Goal: Transaction & Acquisition: Book appointment/travel/reservation

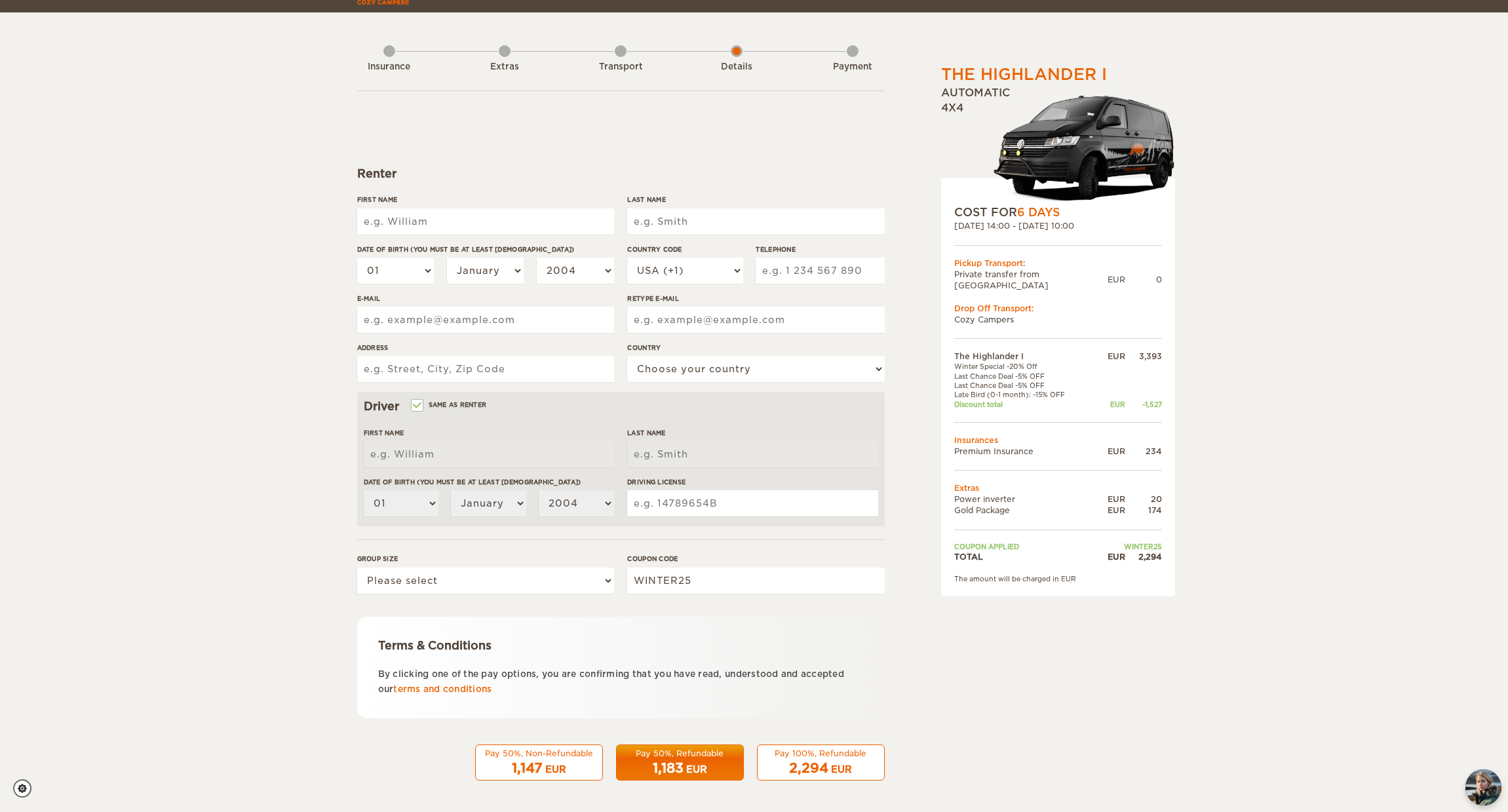
scroll to position [38, 0]
click at [825, 761] on span "2,294" at bounding box center [809, 769] width 39 height 16
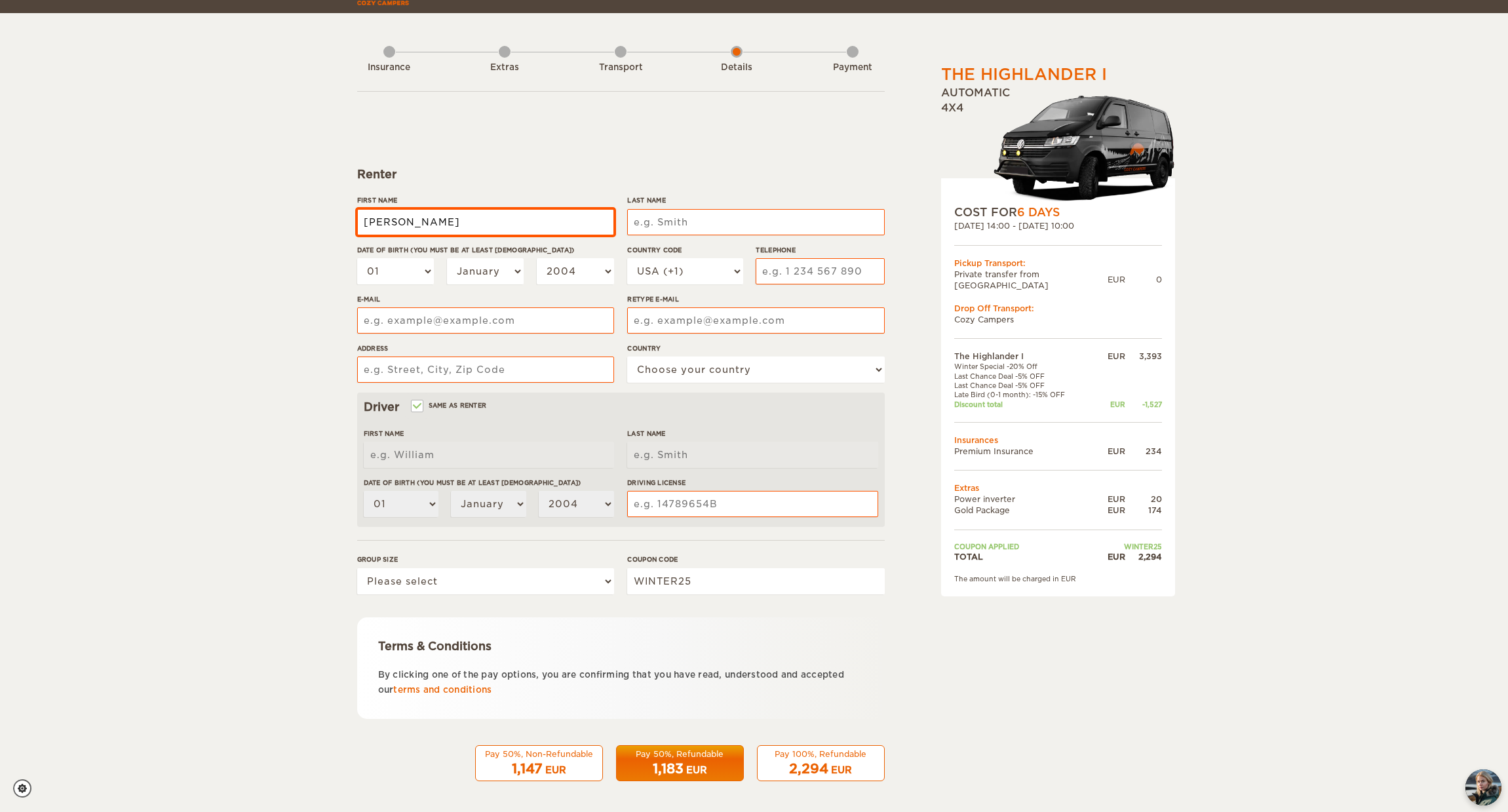
type input "[PERSON_NAME]"
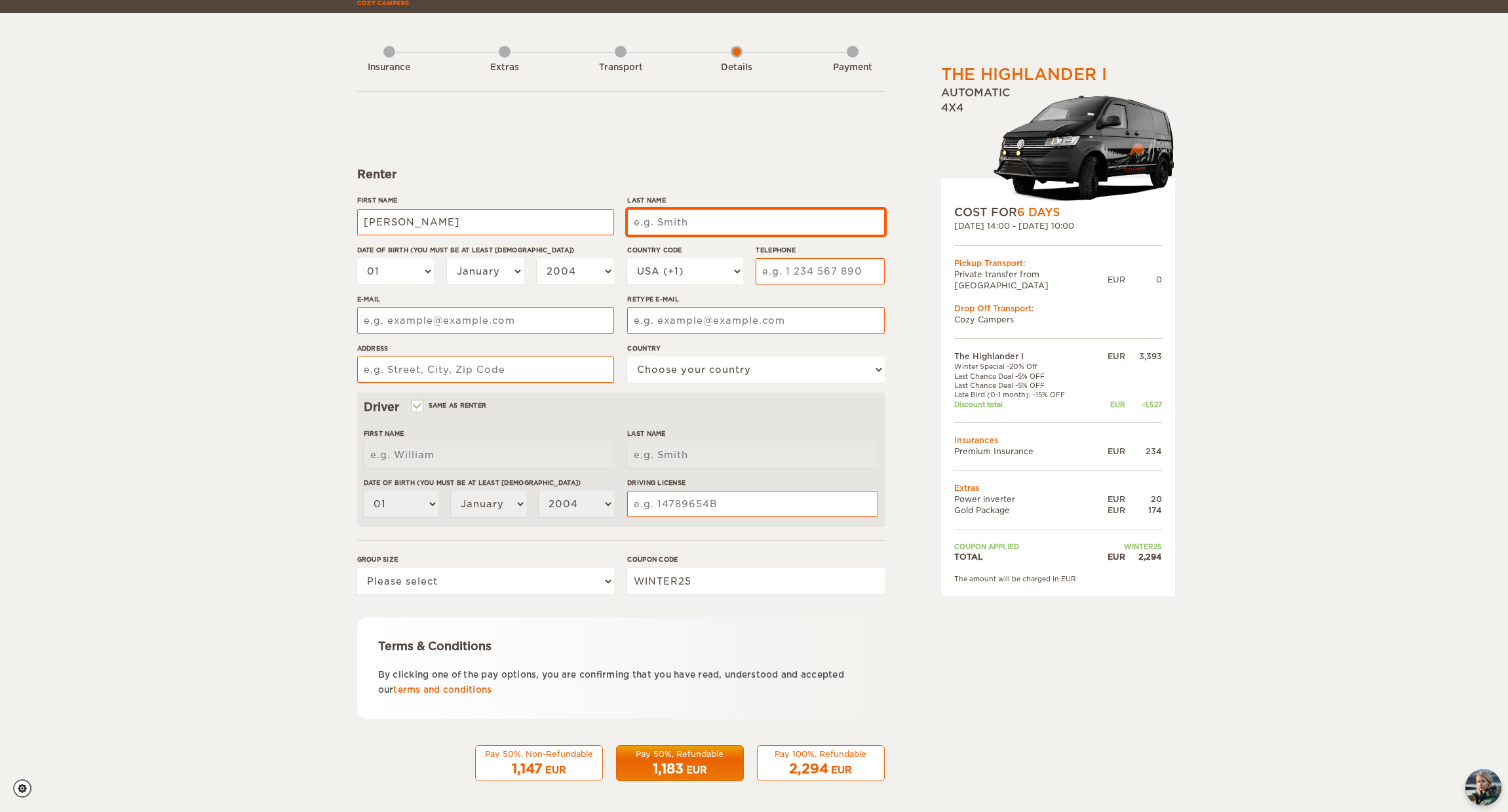
type input "[PERSON_NAME]"
type input "Jeck"
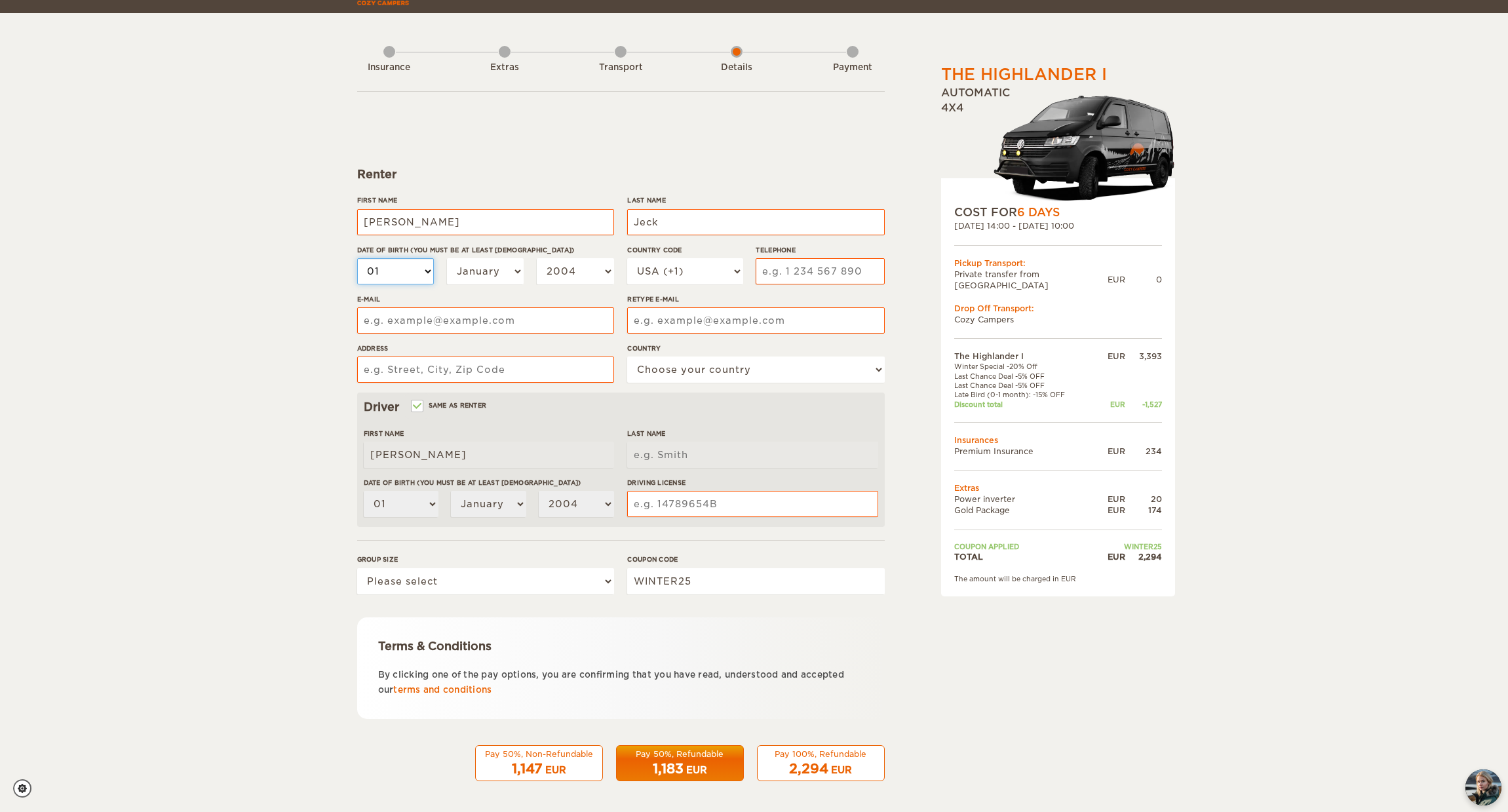
type input "Jeck"
select select "26"
select select "06"
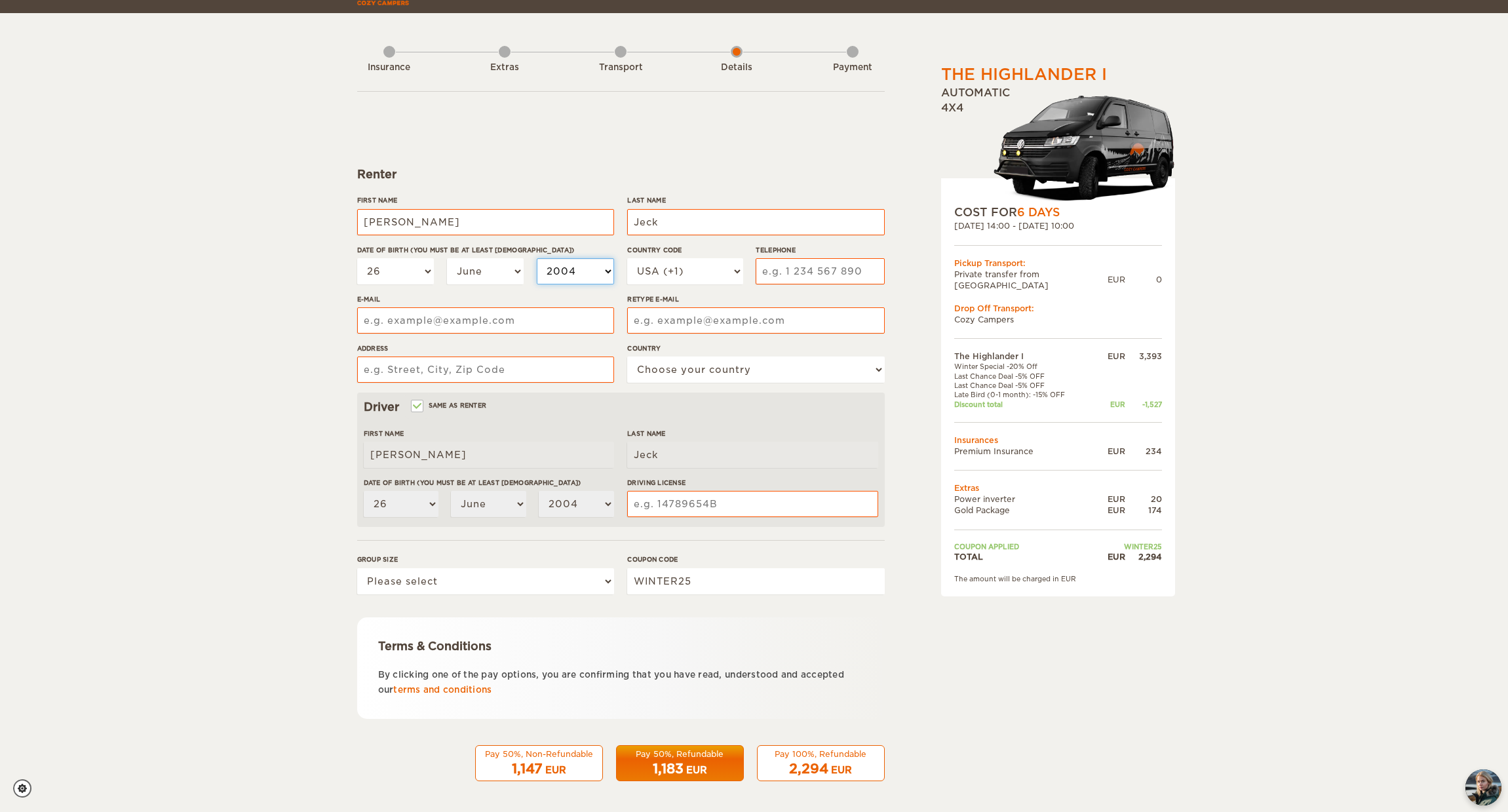
select select "1974"
type input "7576131135"
type input "[EMAIL_ADDRESS][DOMAIN_NAME]"
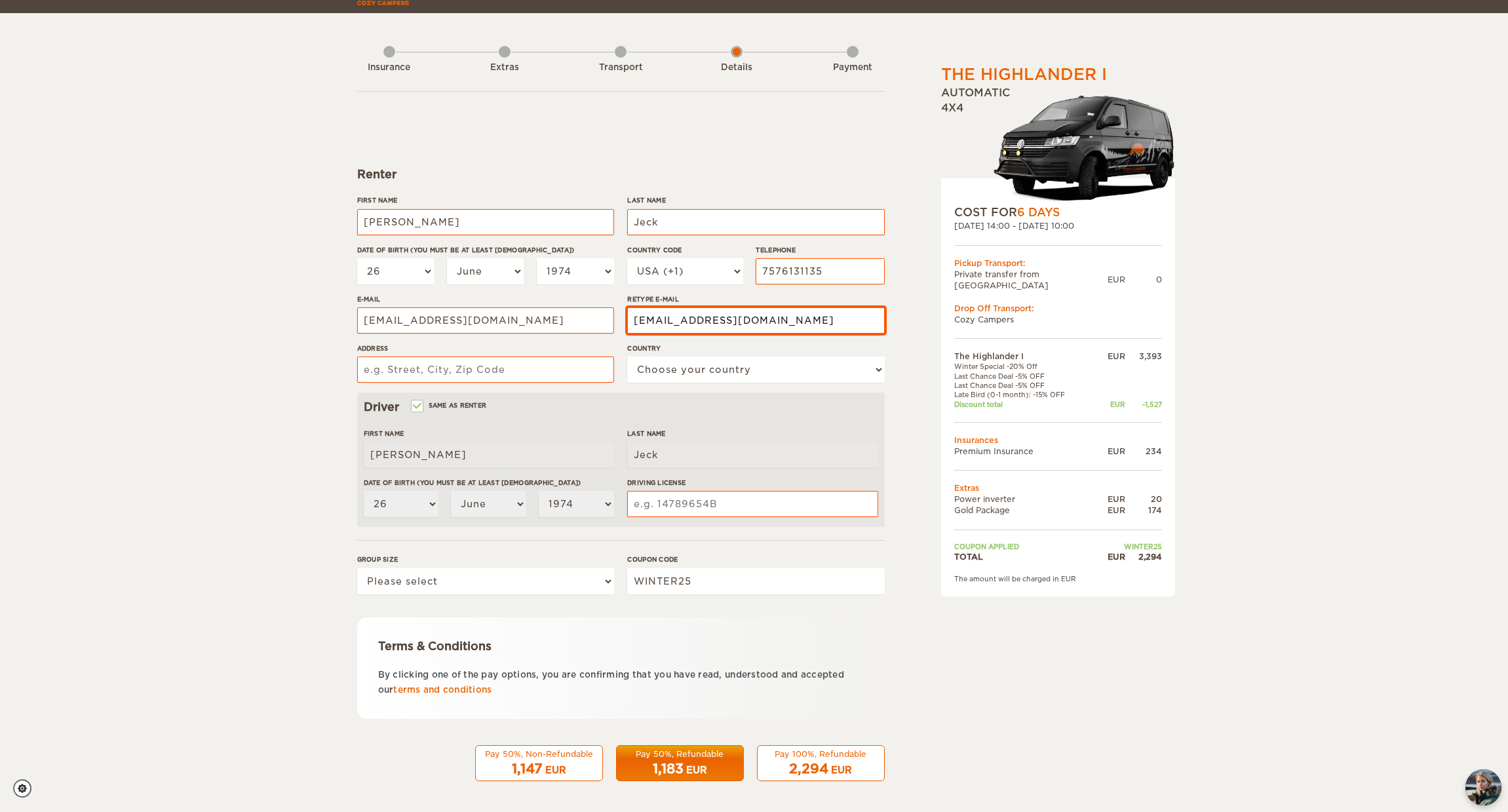
type input "[EMAIL_ADDRESS][DOMAIN_NAME]"
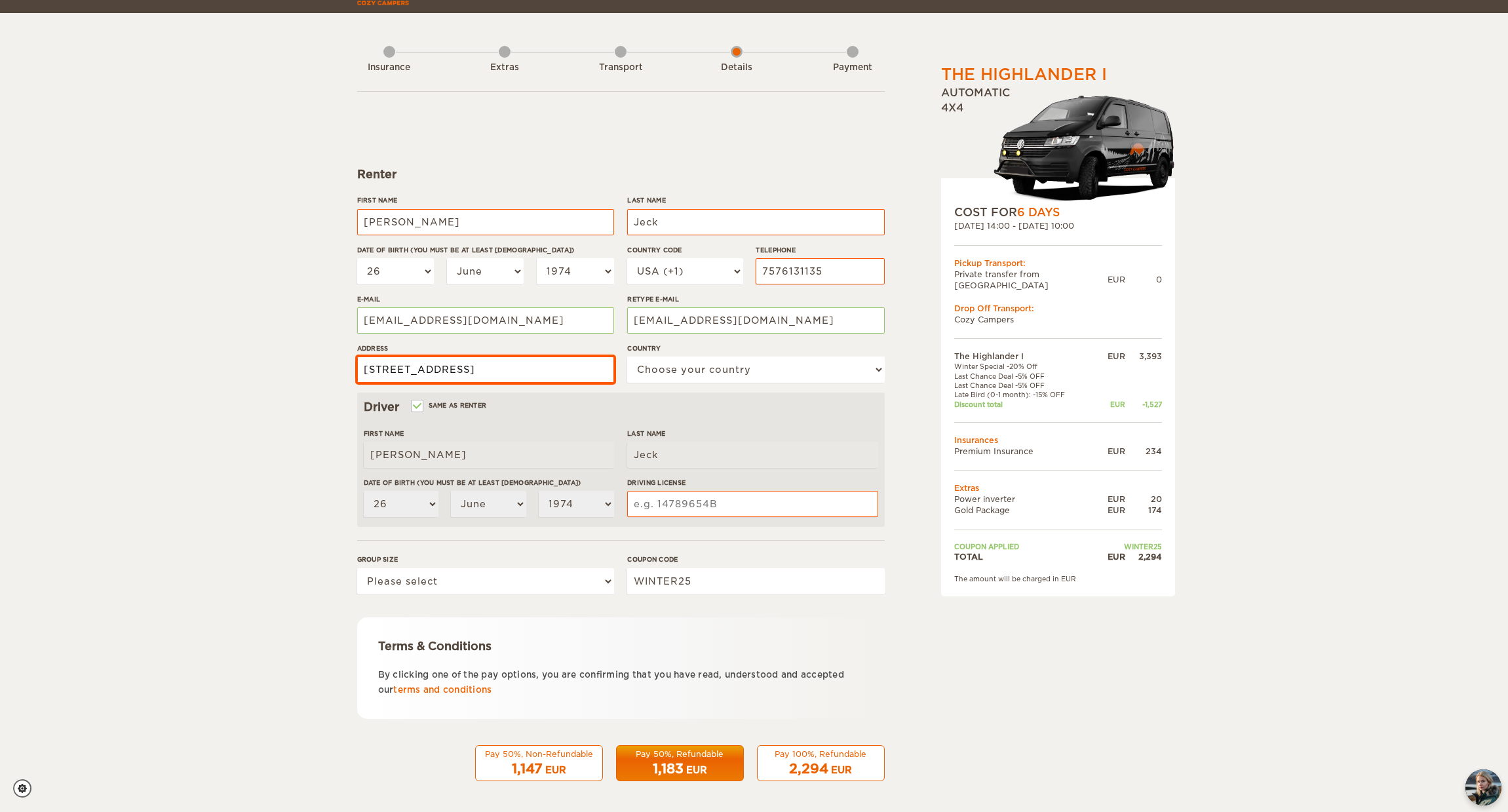
type input "[STREET_ADDRESS]"
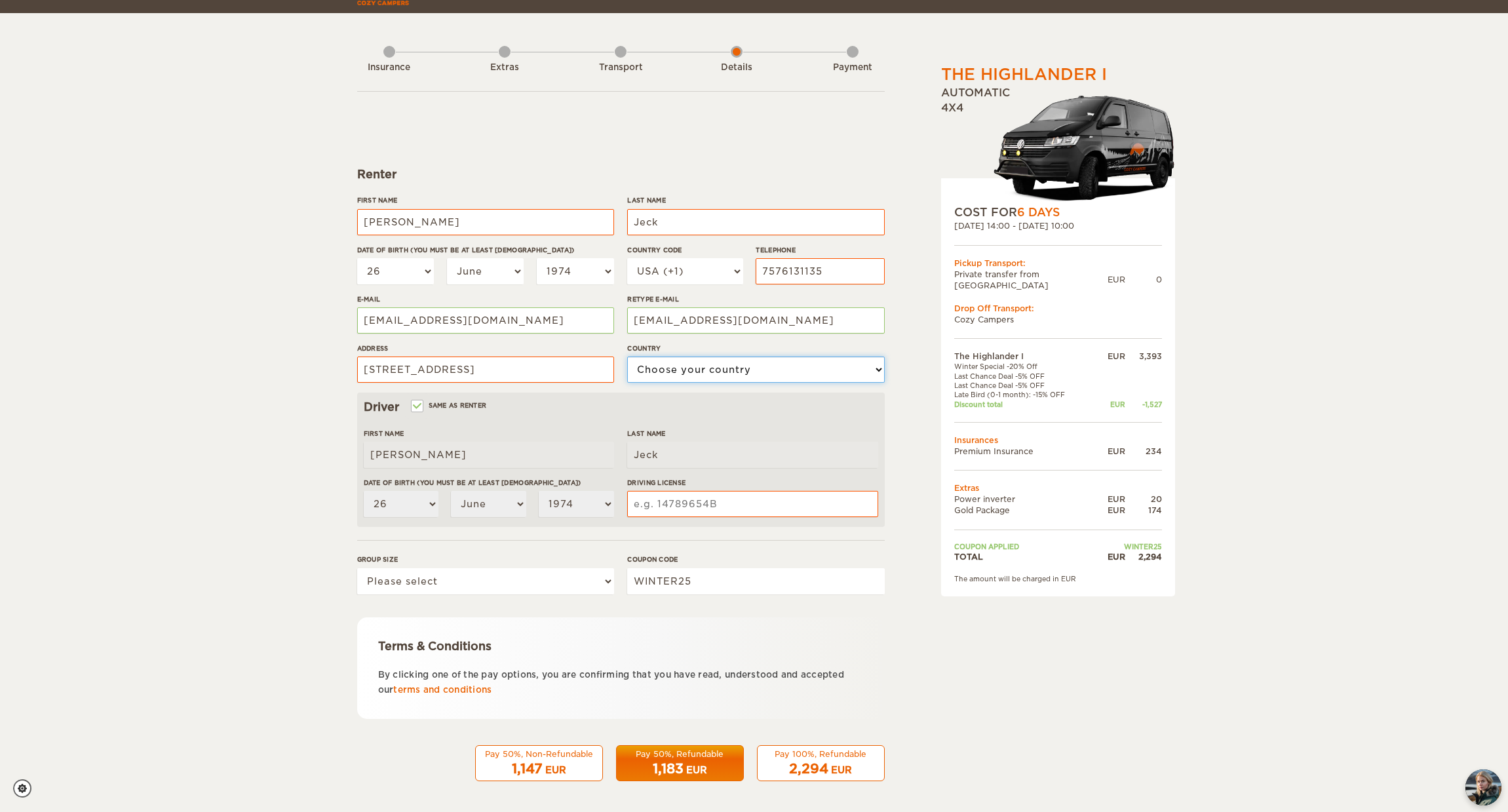
select select "222"
select select "2"
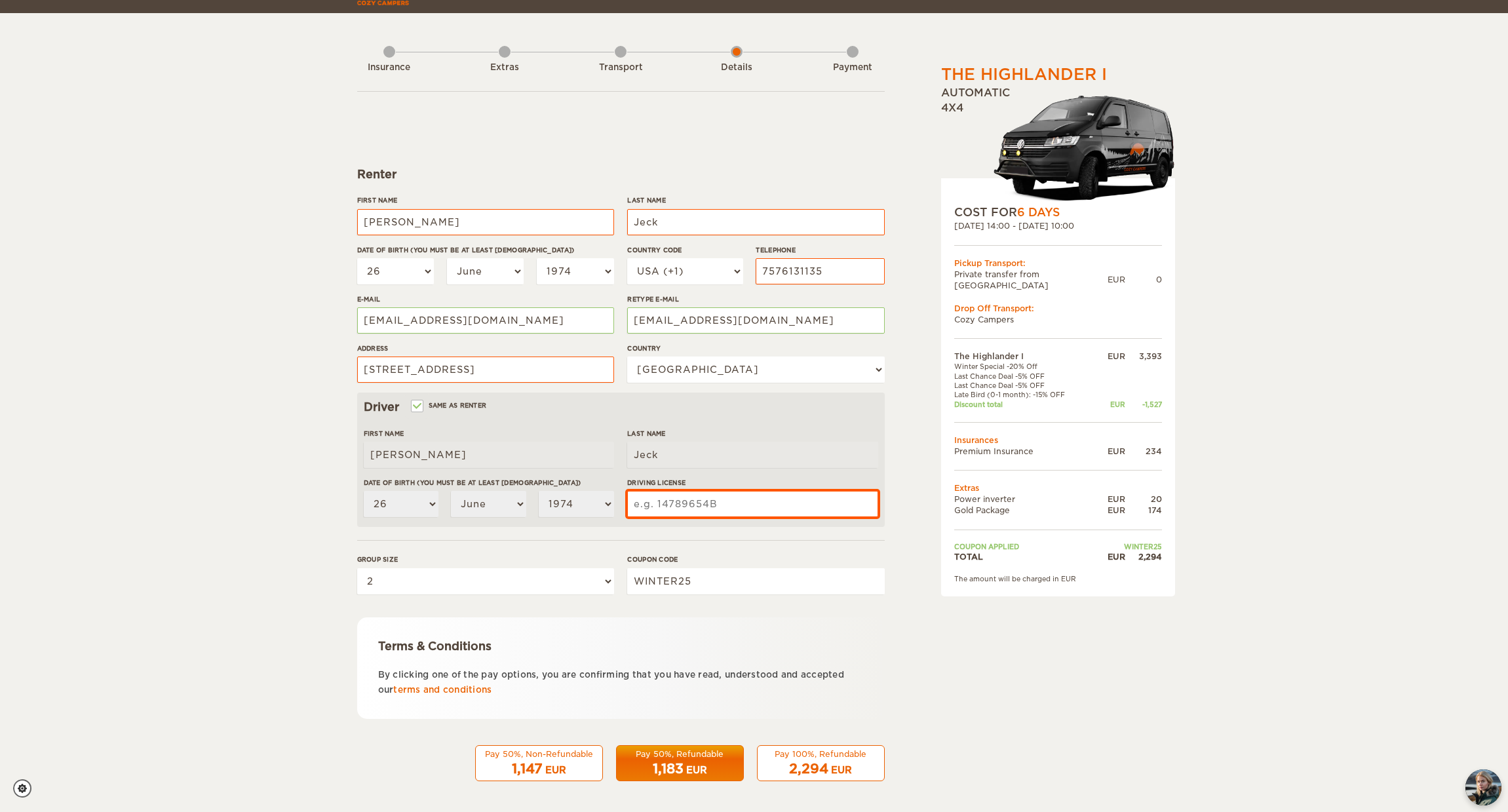
click at [691, 501] on input "Driving License" at bounding box center [752, 504] width 250 height 26
type input "061987714"
click at [683, 764] on span "1,183" at bounding box center [668, 769] width 31 height 16
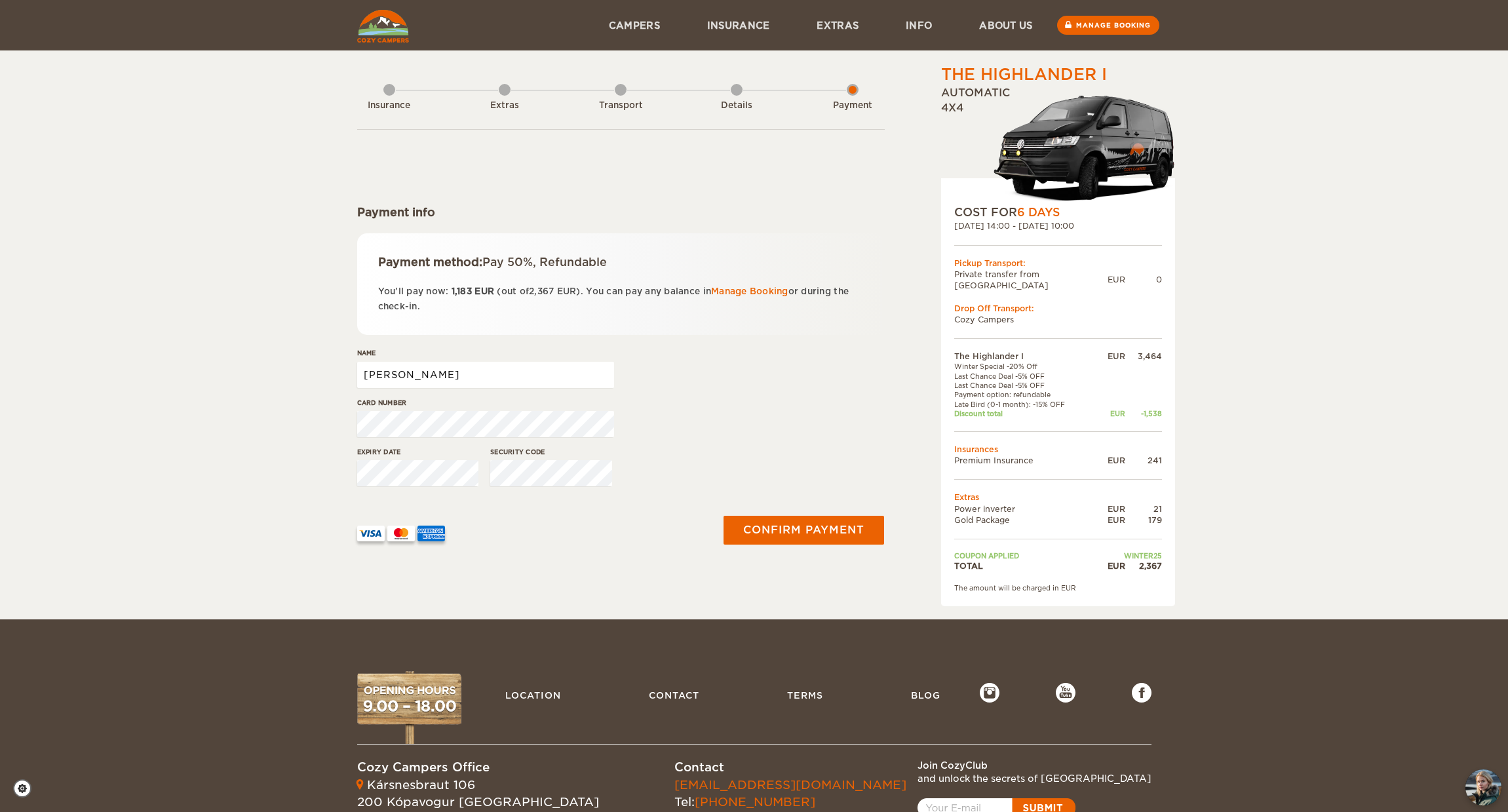
click at [467, 374] on input "Jonathan" at bounding box center [486, 375] width 257 height 26
type input "Jonathan Jeck"
click at [814, 532] on button "Confirm payment" at bounding box center [804, 531] width 165 height 29
